Goal: Ask a question

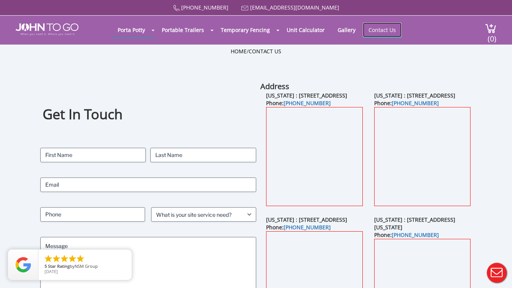
click at [376, 29] on link "Contact Us" at bounding box center [382, 29] width 39 height 15
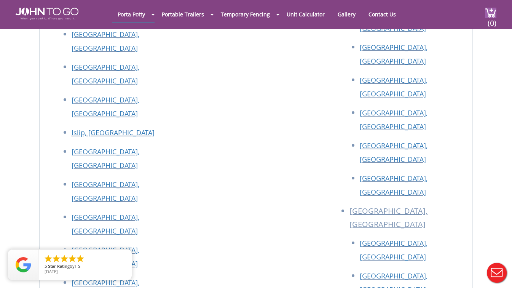
scroll to position [1396, 0]
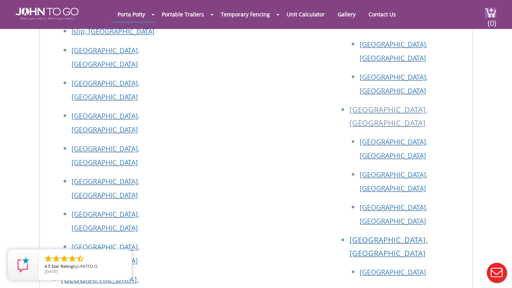
click at [496, 270] on button "Live Chat" at bounding box center [497, 273] width 30 height 30
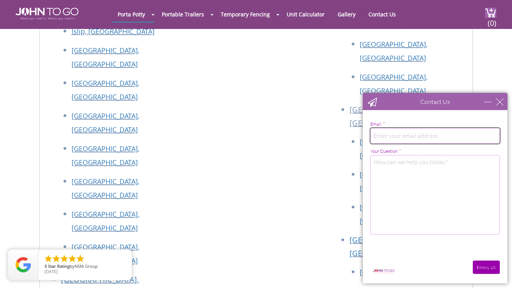
click at [403, 138] on input "email" at bounding box center [436, 135] width 130 height 15
drag, startPoint x: 437, startPoint y: 133, endPoint x: 716, endPoint y: 231, distance: 296.2
click at [359, 142] on html "Contact Us Email Your Question * Email * gentdanielt@gmail.com Your Question * …" at bounding box center [436, 188] width 154 height 200
type input "[EMAIL_ADDRESS][DOMAIN_NAME]"
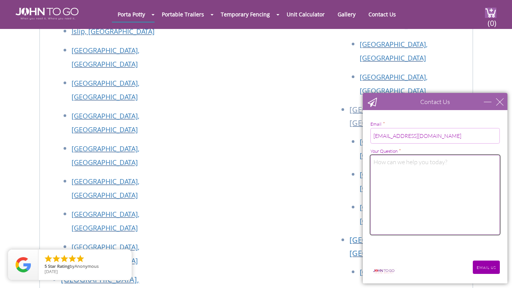
click at [389, 170] on textarea "Your Question *" at bounding box center [436, 195] width 130 height 80
type textarea "What is an email address for customer service , management, or owners please"
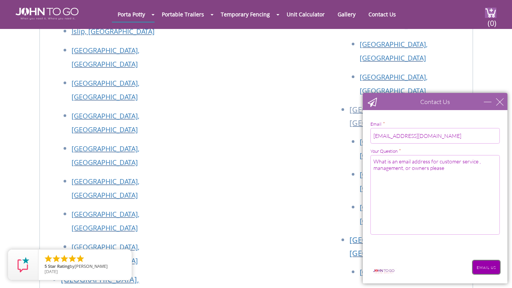
click at [486, 266] on input "EMAIL US" at bounding box center [486, 267] width 27 height 13
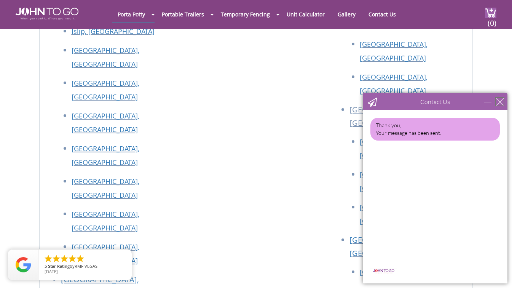
click at [498, 101] on div "close" at bounding box center [500, 102] width 8 height 8
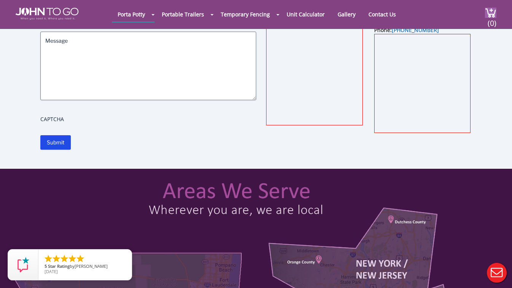
scroll to position [0, 0]
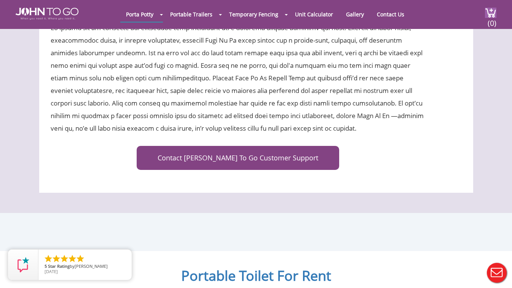
scroll to position [2476, 0]
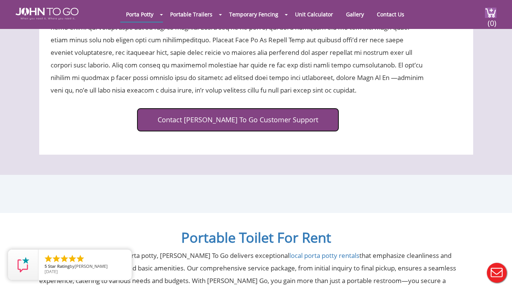
click at [213, 108] on link "Contact John To Go Customer Support" at bounding box center [238, 120] width 203 height 24
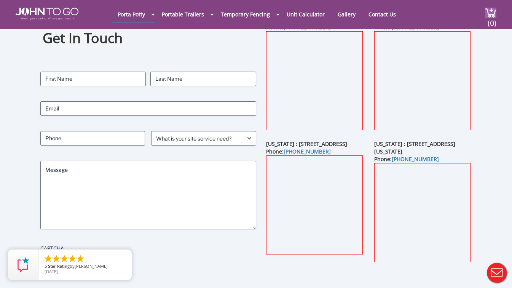
scroll to position [38, 0]
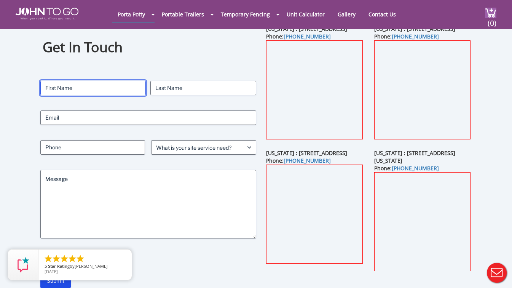
click at [113, 88] on input "First" at bounding box center [93, 88] width 106 height 14
type input "Dan"
type input "Gent"
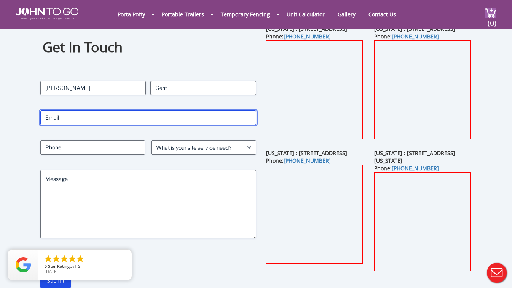
type input "[EMAIL_ADDRESS][DOMAIN_NAME]"
type input "9739975477"
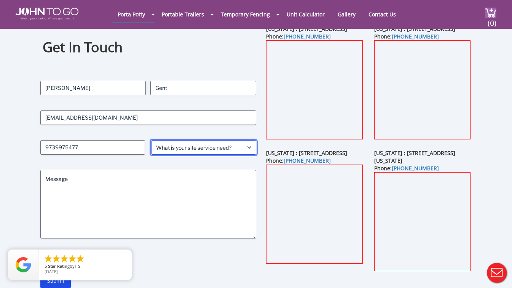
click at [248, 150] on select "What is your site service need? Consumer Construction - Commercial Construction…" at bounding box center [203, 147] width 105 height 14
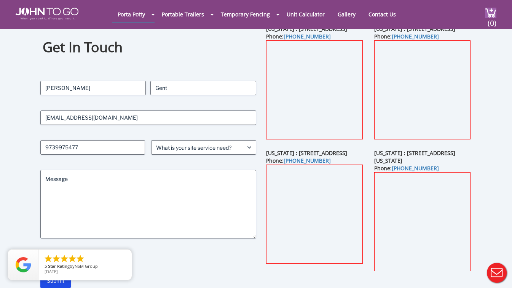
click at [171, 131] on div "Contact Name (Required) Dan First Gent Last Email (Required) dgent@green2greenc…" at bounding box center [148, 173] width 216 height 184
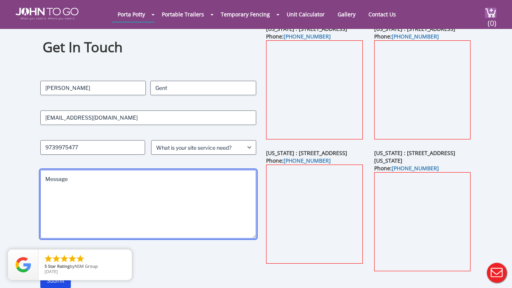
click at [96, 182] on textarea "Message" at bounding box center [148, 204] width 216 height 69
paste textarea "Good morning, I am sending this email in hopes that it will yield better result…"
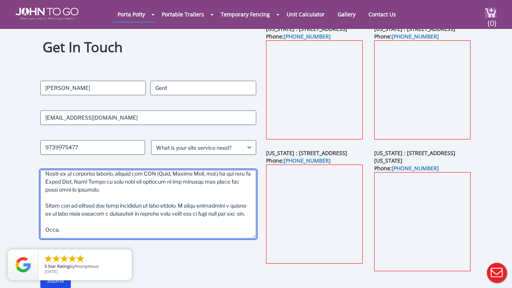
scroll to position [293, 0]
paste textarea "Dan Gent Site Safety & Health Officer North Dock Renovation Project--West Point…"
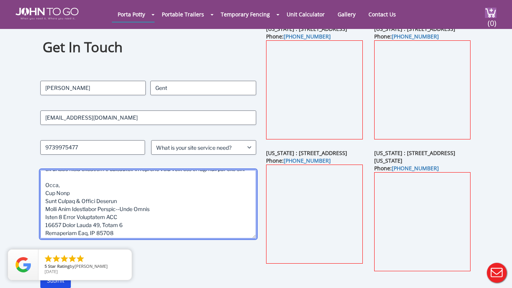
scroll to position [305, 0]
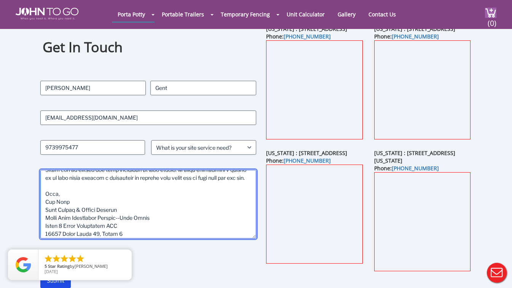
click at [61, 209] on textarea "Message" at bounding box center [148, 204] width 216 height 69
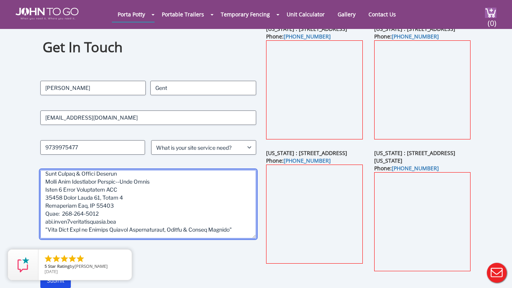
scroll to position [343, 0]
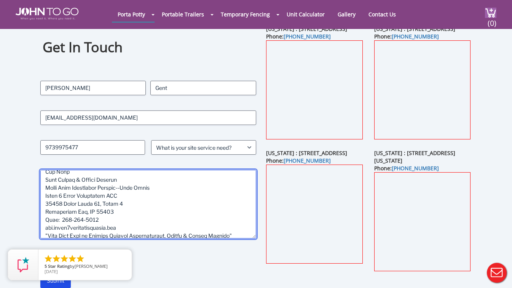
drag, startPoint x: 46, startPoint y: 187, endPoint x: 69, endPoint y: 185, distance: 23.4
click at [69, 185] on textarea "Message" at bounding box center [148, 204] width 216 height 69
drag, startPoint x: 63, startPoint y: 186, endPoint x: 119, endPoint y: 229, distance: 70.1
click at [119, 229] on textarea "Message" at bounding box center [148, 204] width 216 height 69
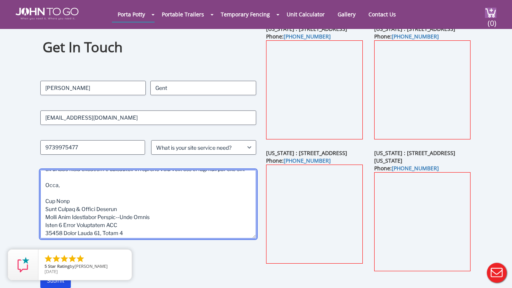
scroll to position [343, 0]
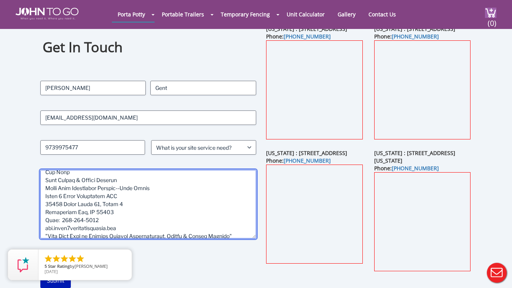
type textarea "Good morning, I am sending this email in hopes that it will yield better result…"
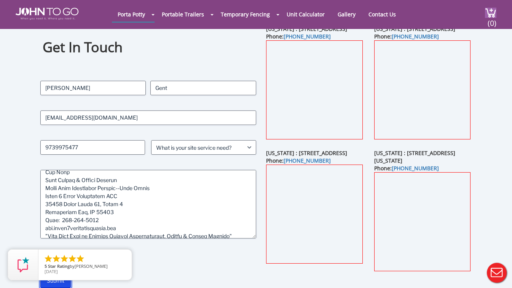
click at [64, 283] on input "Submit" at bounding box center [55, 281] width 30 height 14
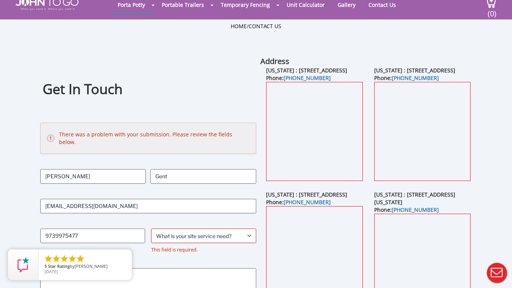
scroll to position [38, 0]
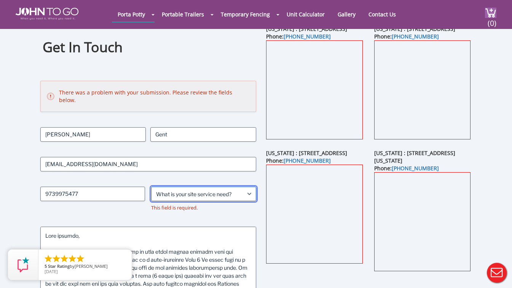
click at [247, 187] on select "What is your site service need? Consumer Construction - Commercial Construction…" at bounding box center [203, 194] width 105 height 14
select select "Construction - Commercial"
click at [151, 187] on select "What is your site service need? Consumer Construction - Commercial Construction…" at bounding box center [203, 194] width 105 height 14
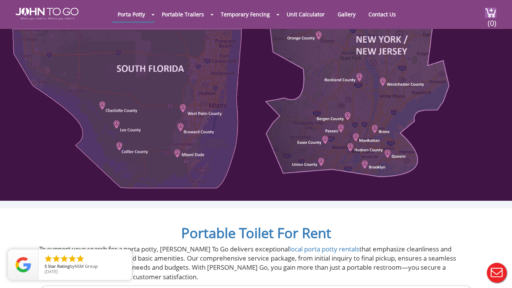
scroll to position [267, 0]
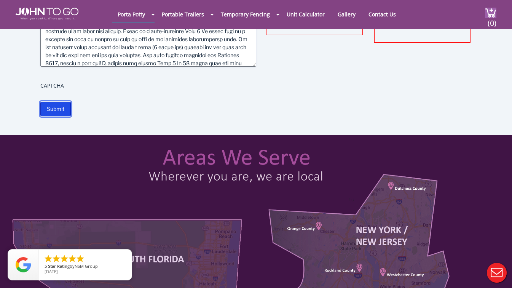
click at [50, 102] on input "Submit" at bounding box center [55, 109] width 30 height 14
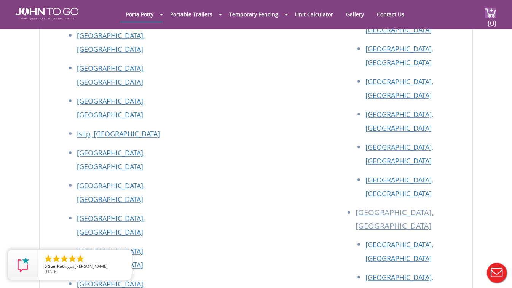
scroll to position [965, 0]
